Goal: Information Seeking & Learning: Learn about a topic

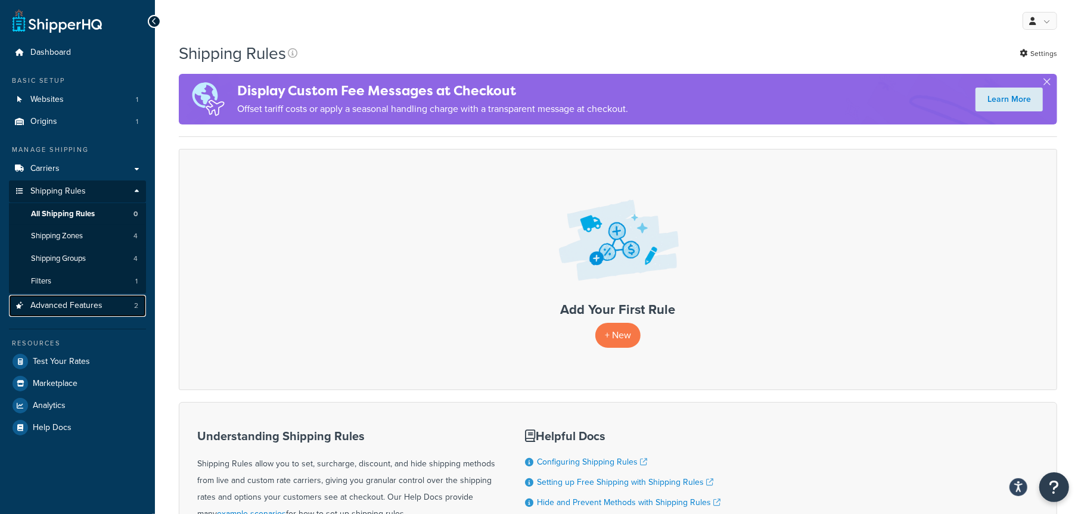
click at [82, 305] on span "Advanced Features" at bounding box center [66, 306] width 72 height 10
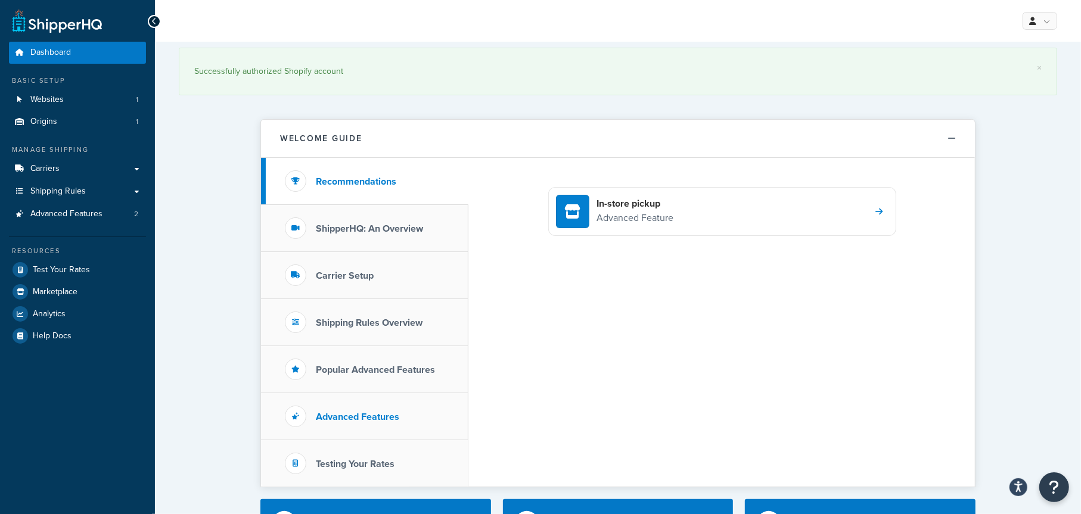
click at [364, 413] on h3 "Advanced Features" at bounding box center [357, 417] width 83 height 11
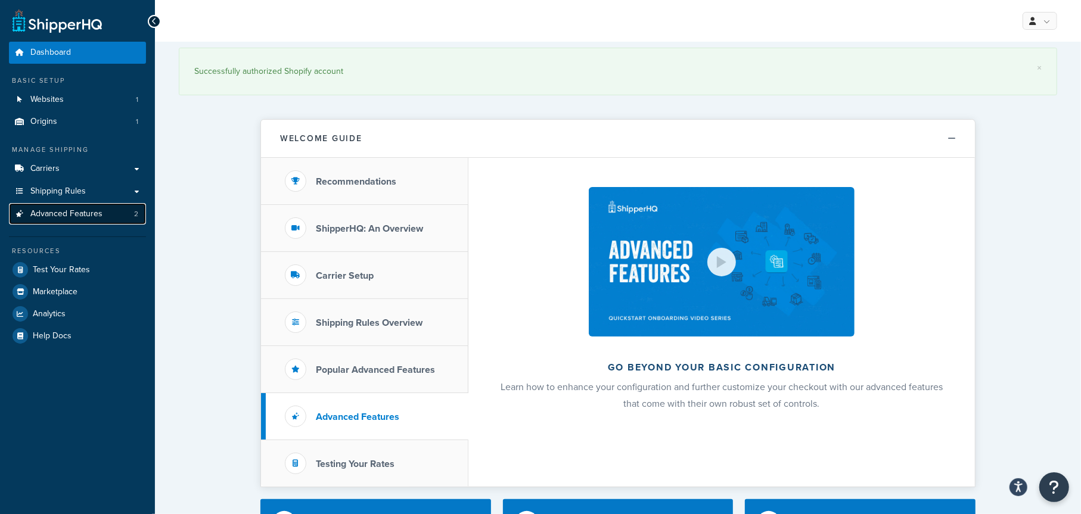
click at [45, 212] on span "Advanced Features" at bounding box center [66, 214] width 72 height 10
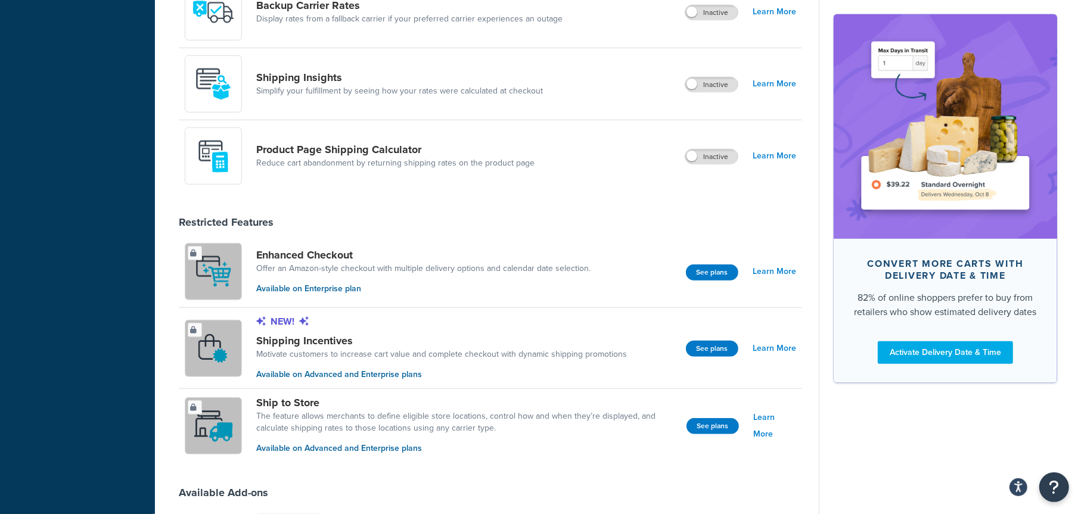
scroll to position [669, 0]
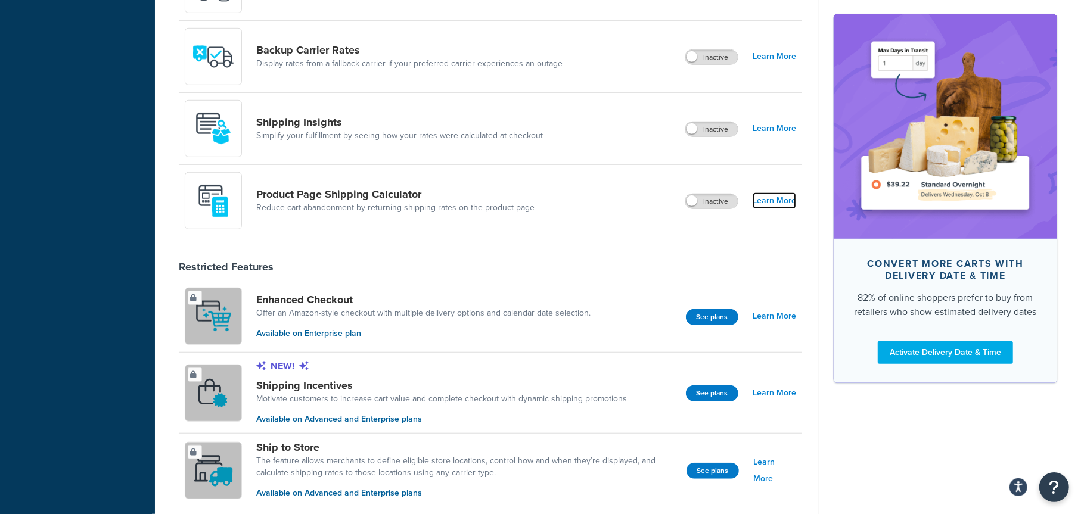
click at [777, 199] on link "Learn More" at bounding box center [775, 201] width 44 height 17
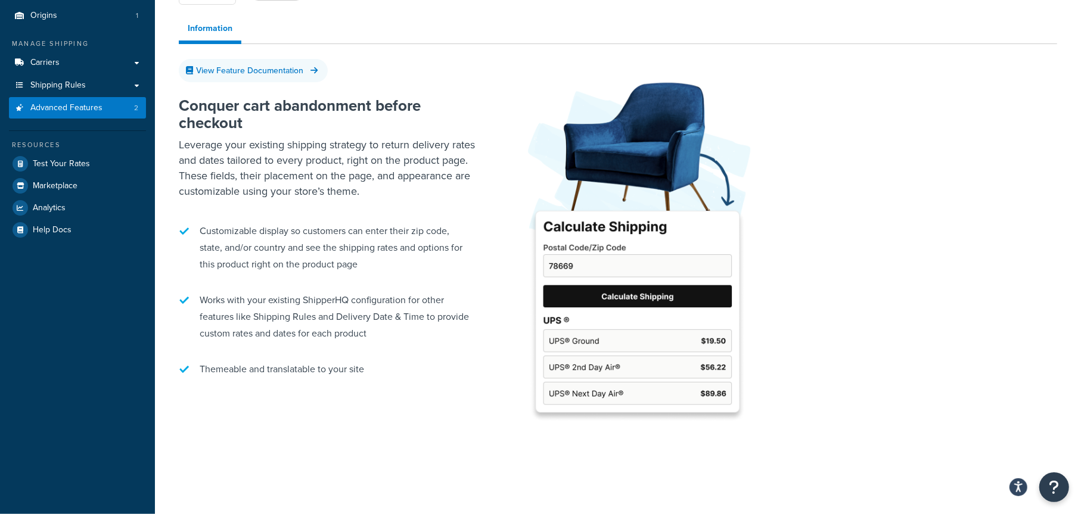
scroll to position [106, 0]
click at [96, 104] on span "Advanced Features" at bounding box center [66, 108] width 72 height 10
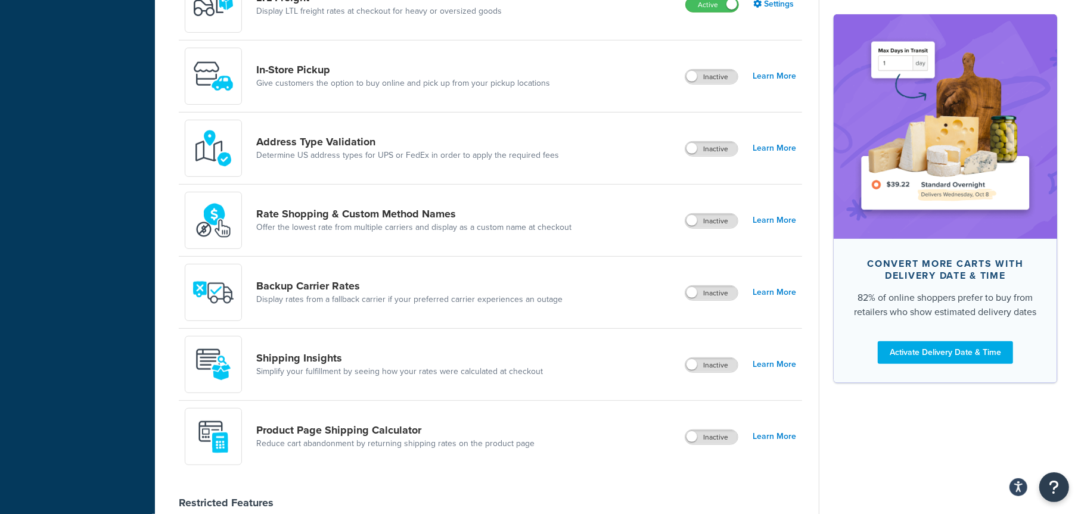
scroll to position [431, 0]
